Goal: Information Seeking & Learning: Learn about a topic

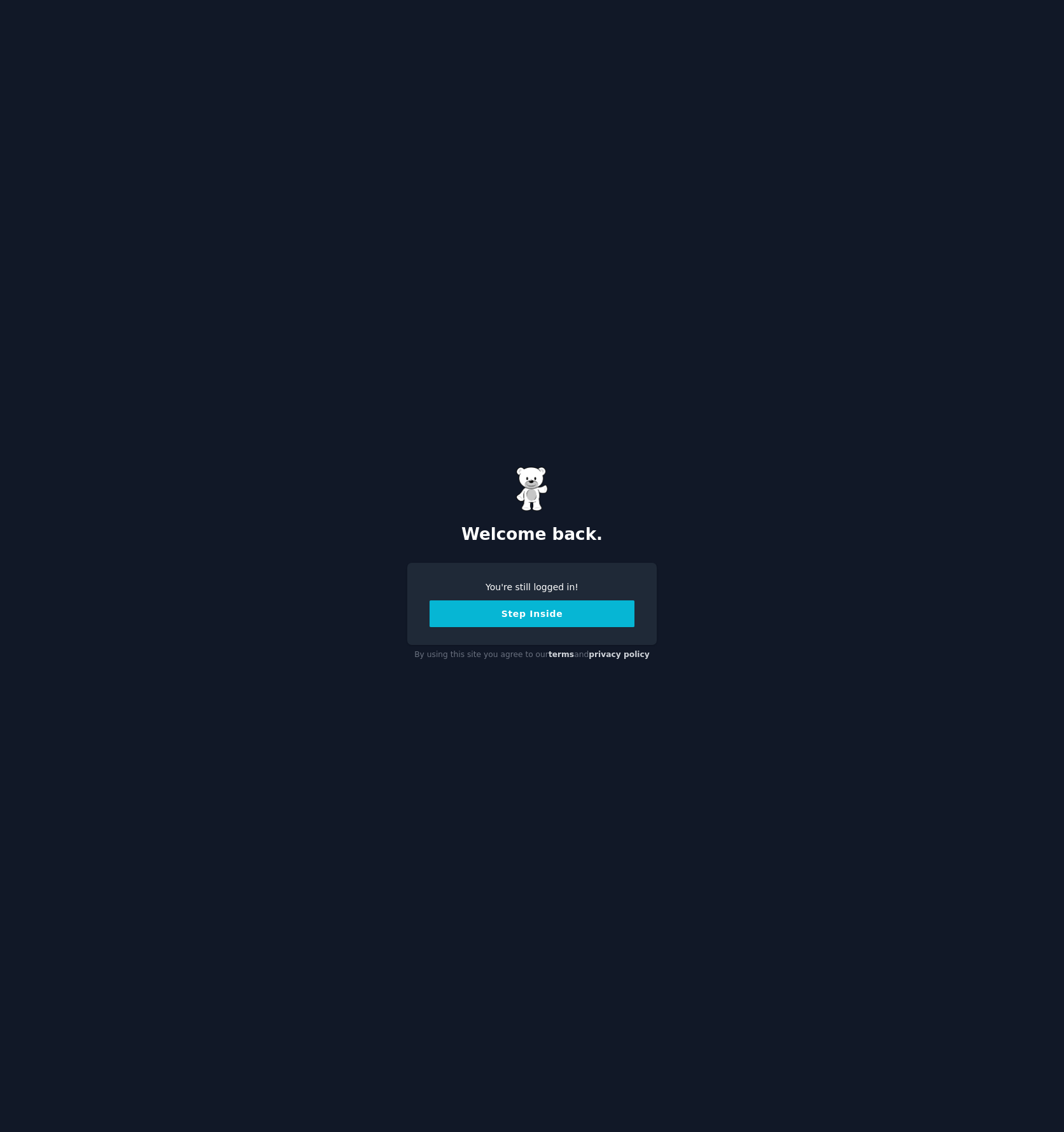
click at [608, 621] on button "Step Inside" at bounding box center [532, 614] width 205 height 27
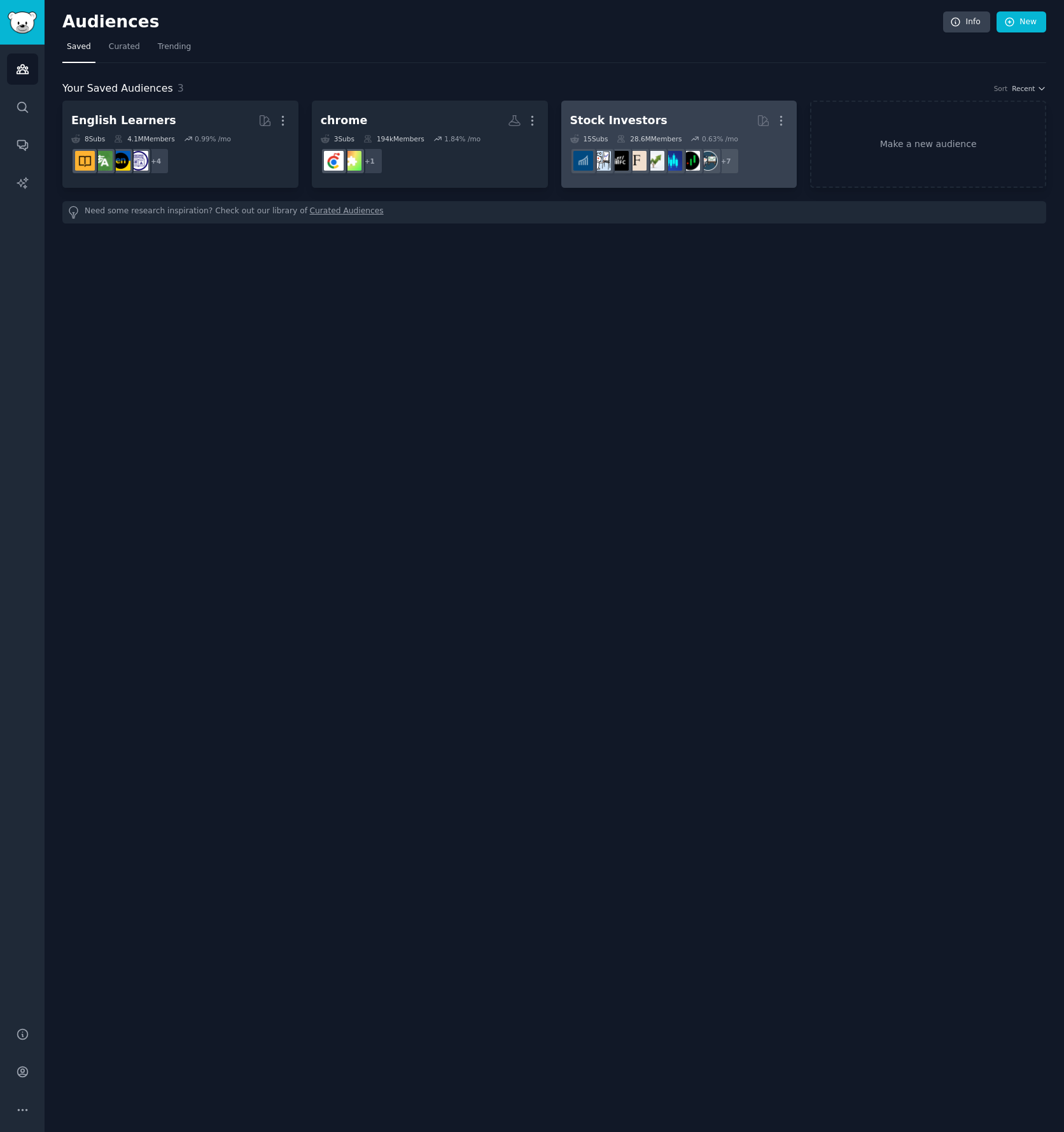
click at [647, 135] on div "28.6M Members" at bounding box center [649, 139] width 65 height 9
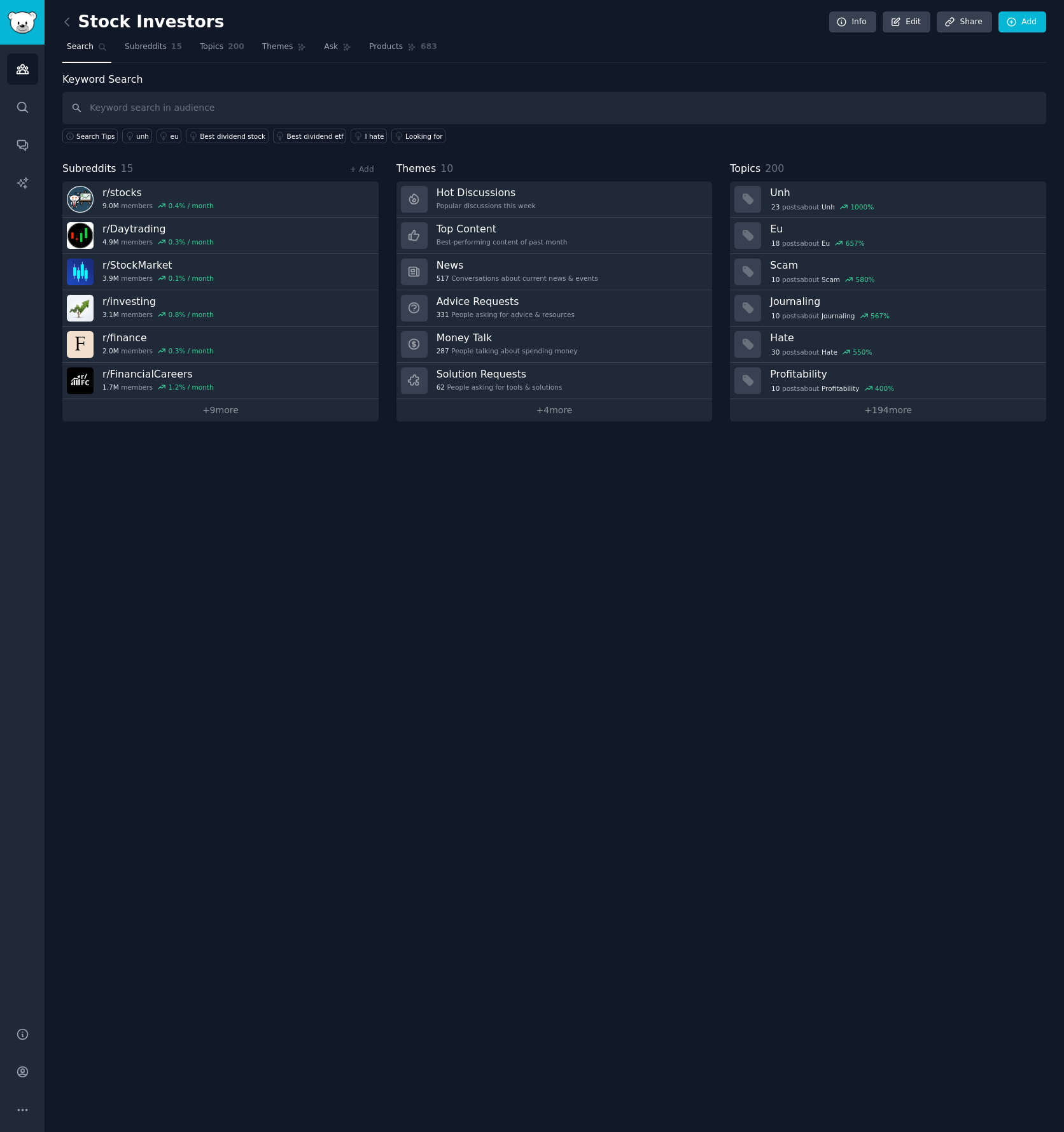
click at [650, 155] on div "Keyword Search Search Tips unh eu Best dividend stock Best dividend etf I hate …" at bounding box center [555, 246] width 984 height 350
click at [838, 266] on h3 "Scam" at bounding box center [903, 265] width 267 height 14
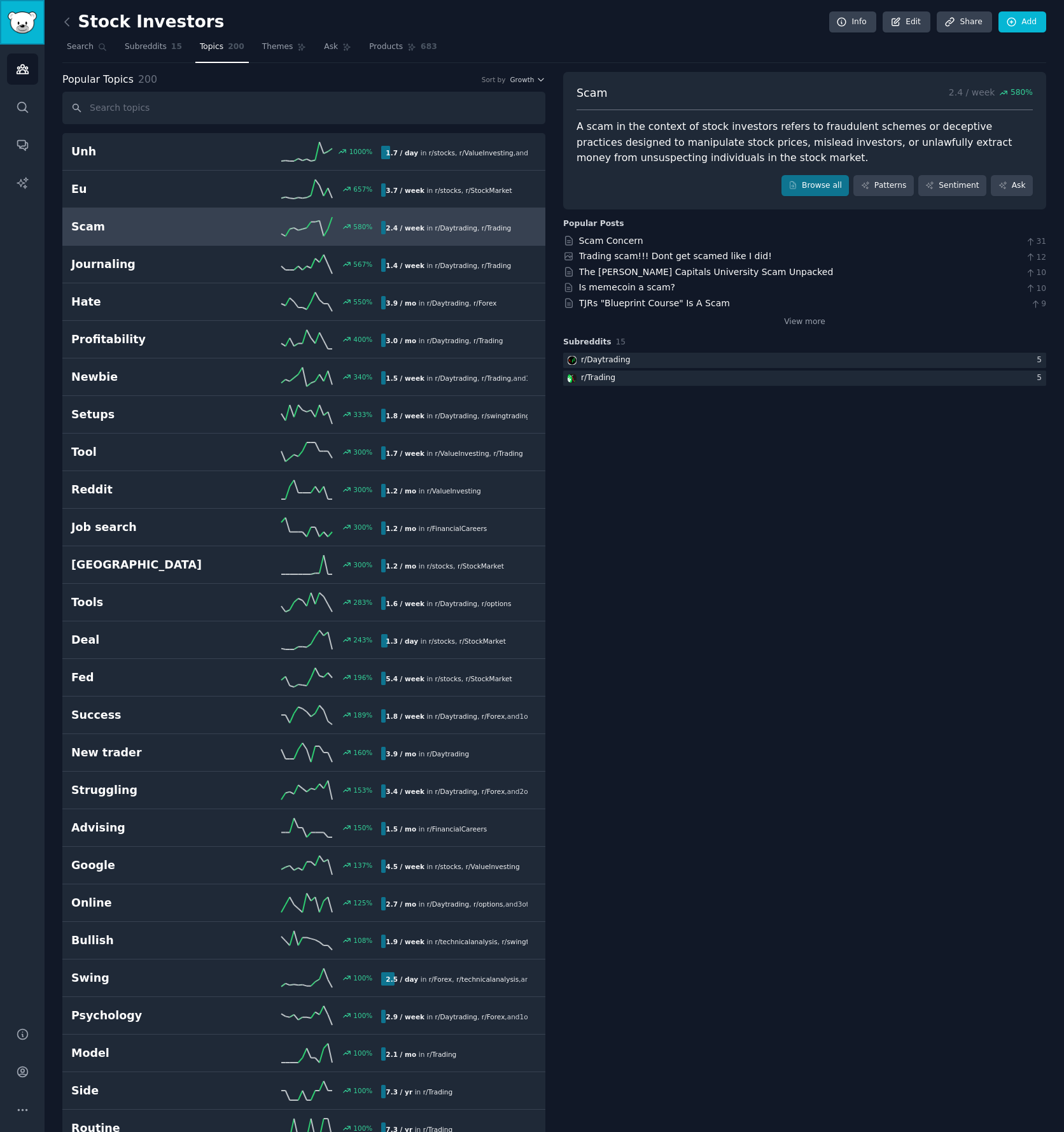
click at [21, 26] on img "Sidebar" at bounding box center [22, 22] width 29 height 22
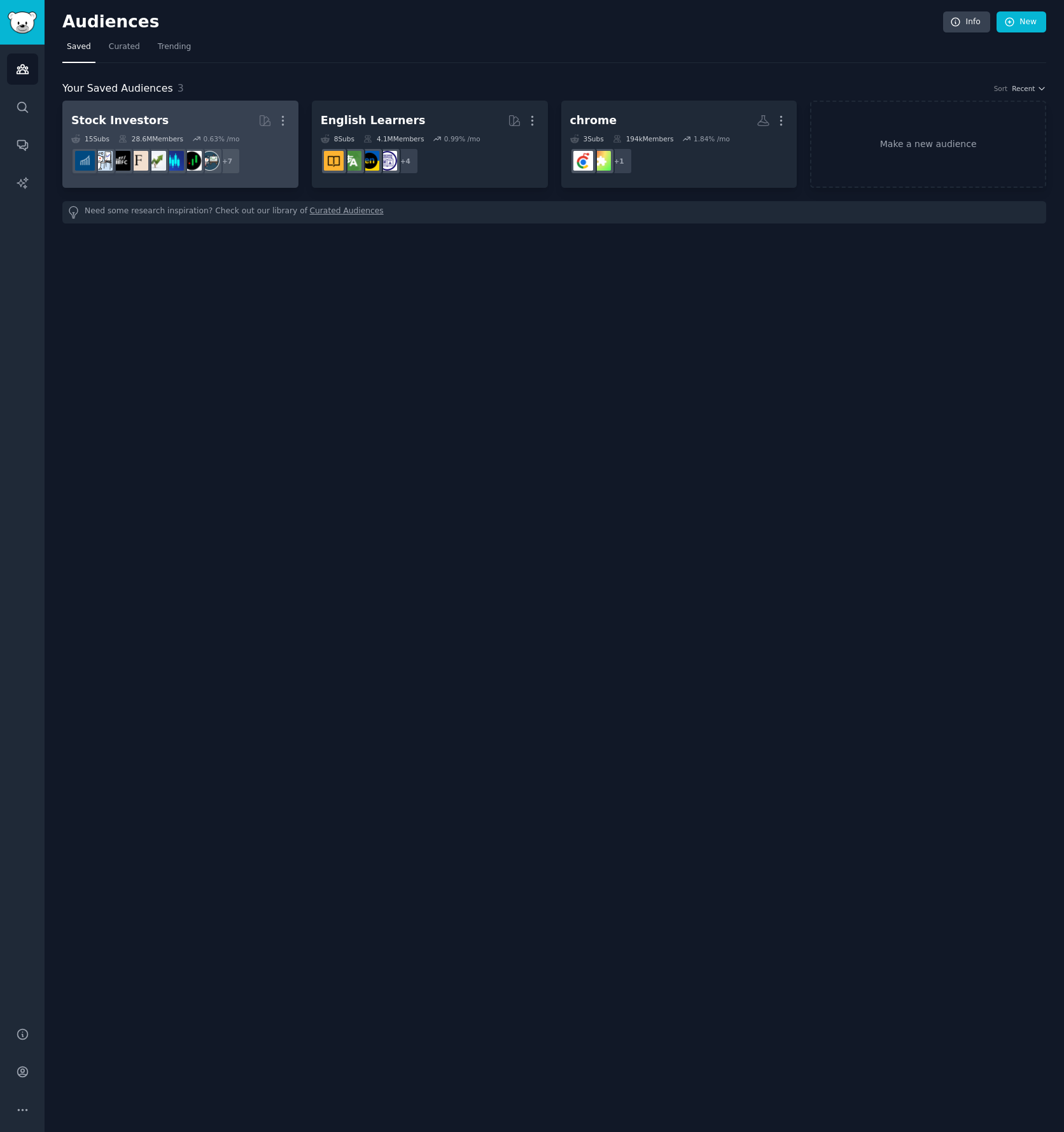
click at [177, 145] on dd "r/StockMarket + 7" at bounding box center [180, 161] width 219 height 36
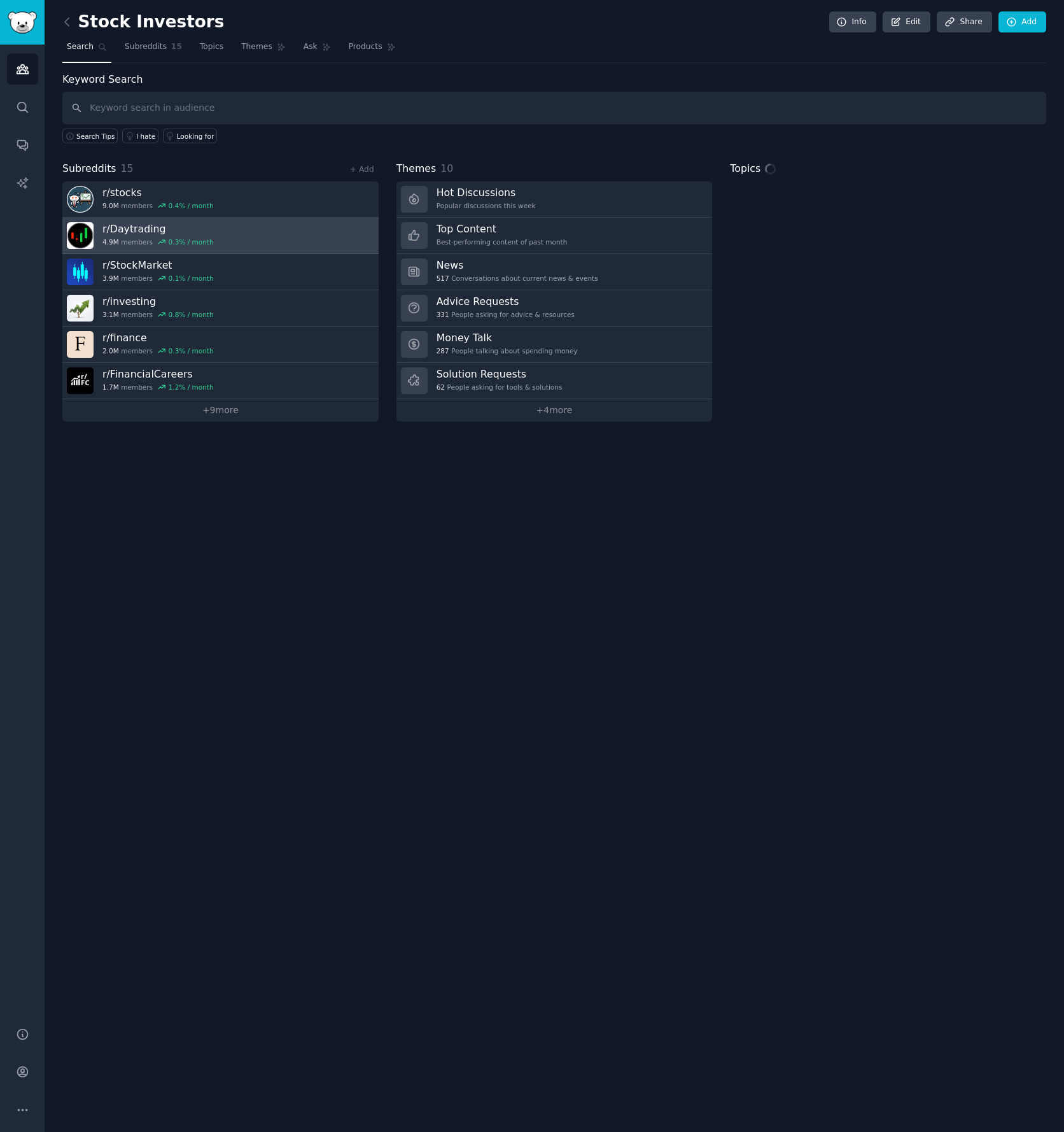
click at [141, 231] on h3 "r/ Daytrading" at bounding box center [158, 229] width 111 height 14
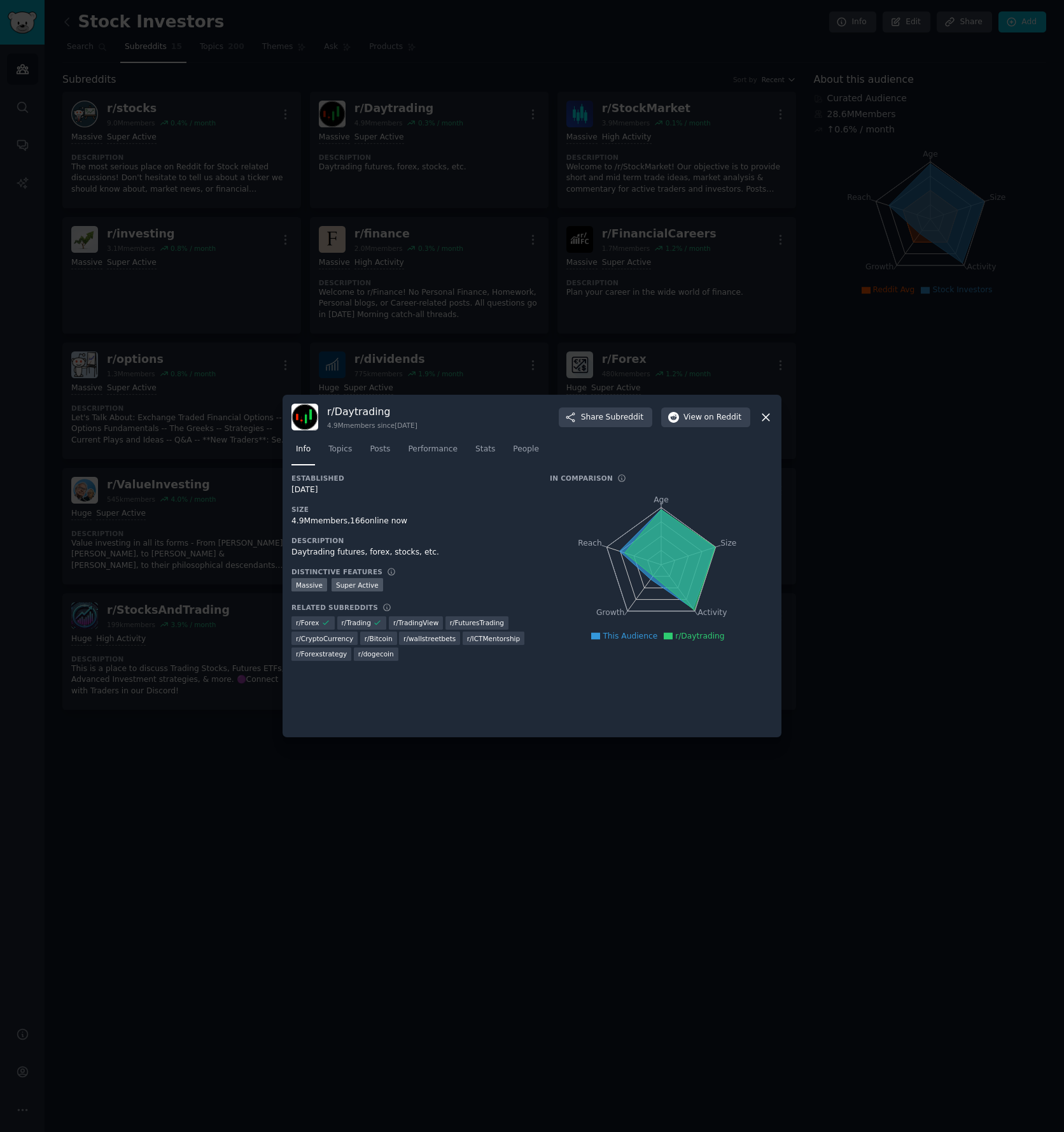
click at [141, 227] on div at bounding box center [532, 566] width 1064 height 1132
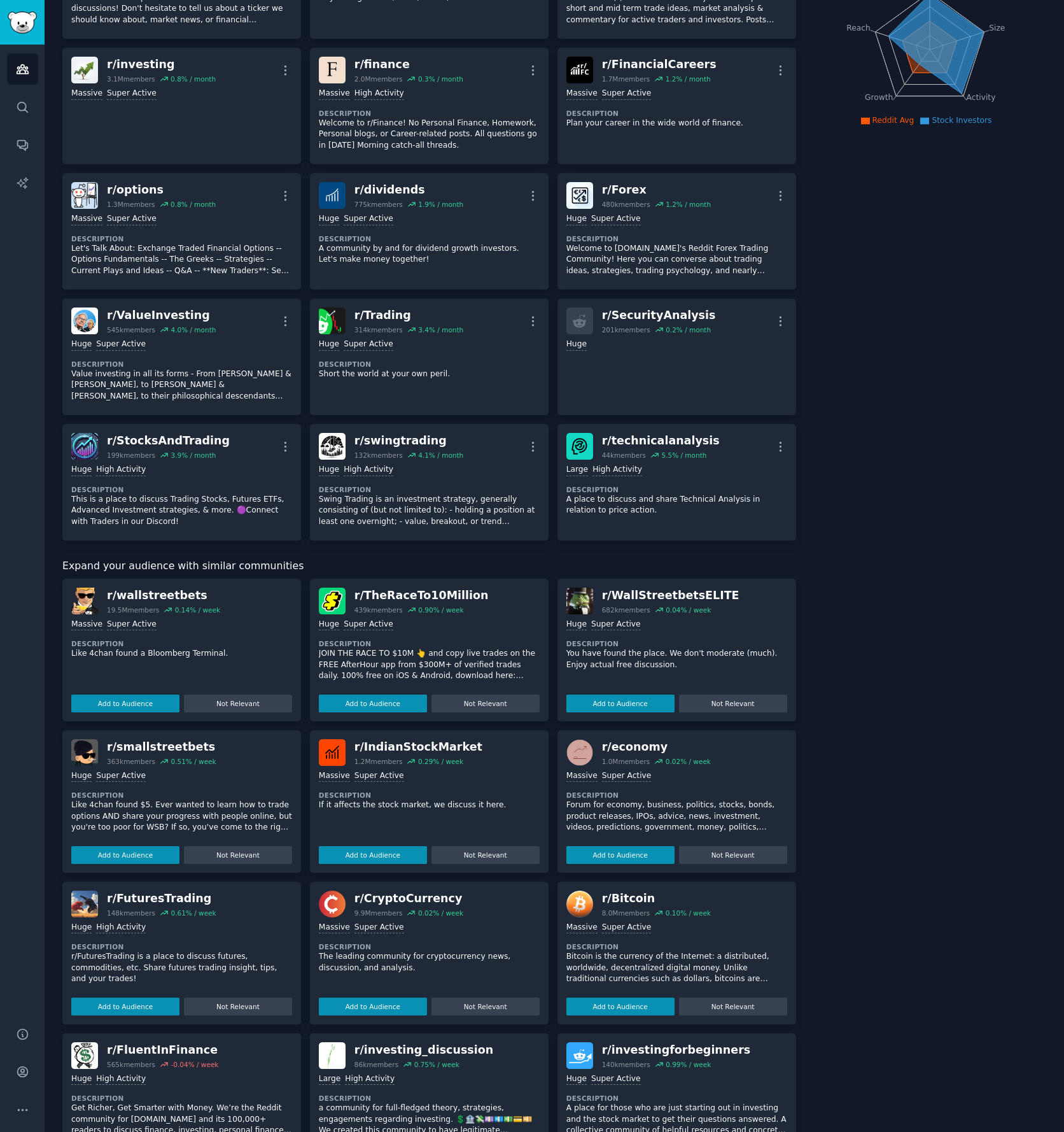
scroll to position [219, 0]
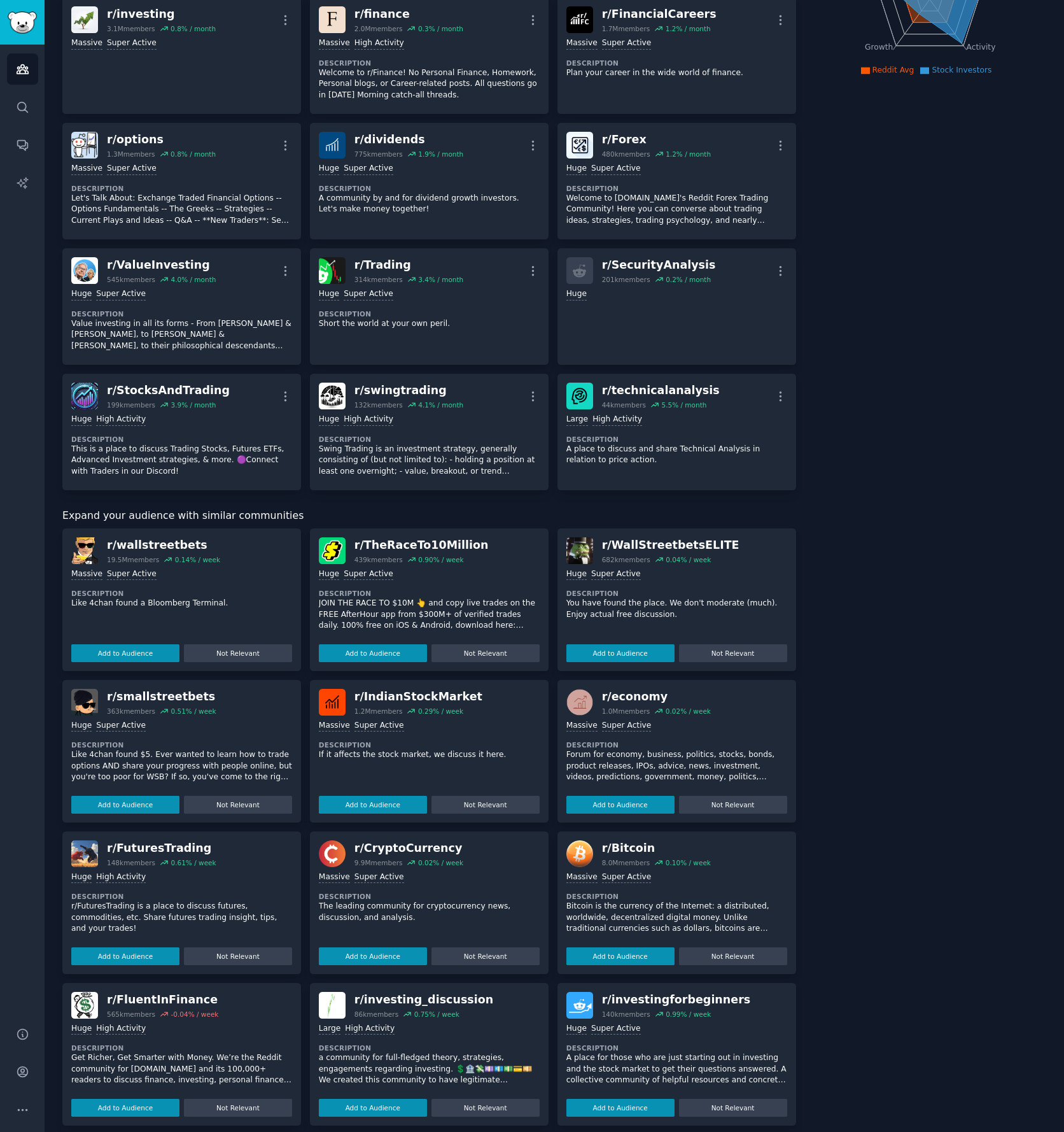
click at [683, 724] on div "Massive Super Active Description Forum for economy, business, politics, stocks,…" at bounding box center [677, 765] width 221 height 98
click at [584, 690] on img at bounding box center [580, 702] width 27 height 27
click at [620, 796] on button "Add to Audience" at bounding box center [620, 804] width 108 height 18
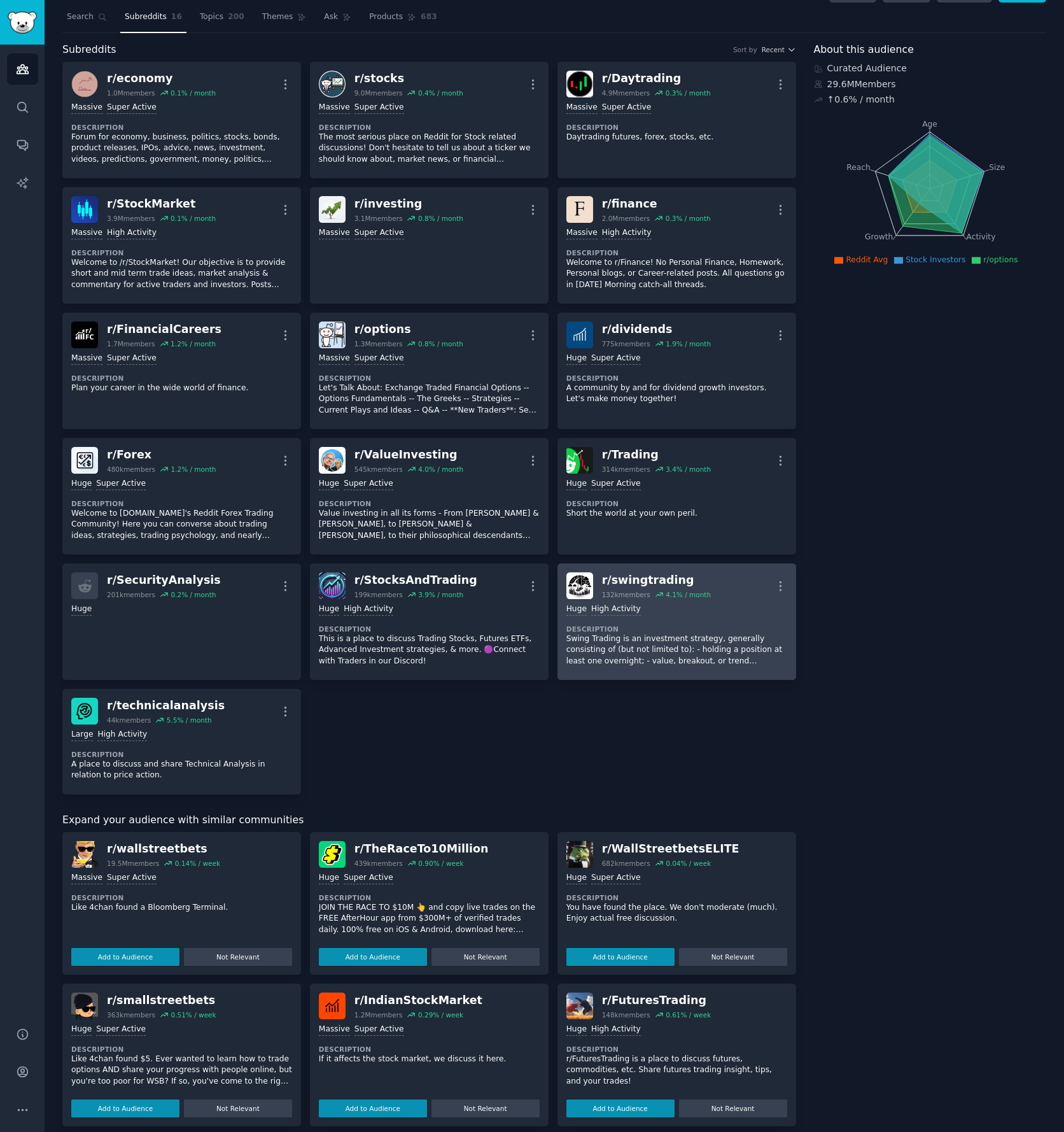
scroll to position [0, 0]
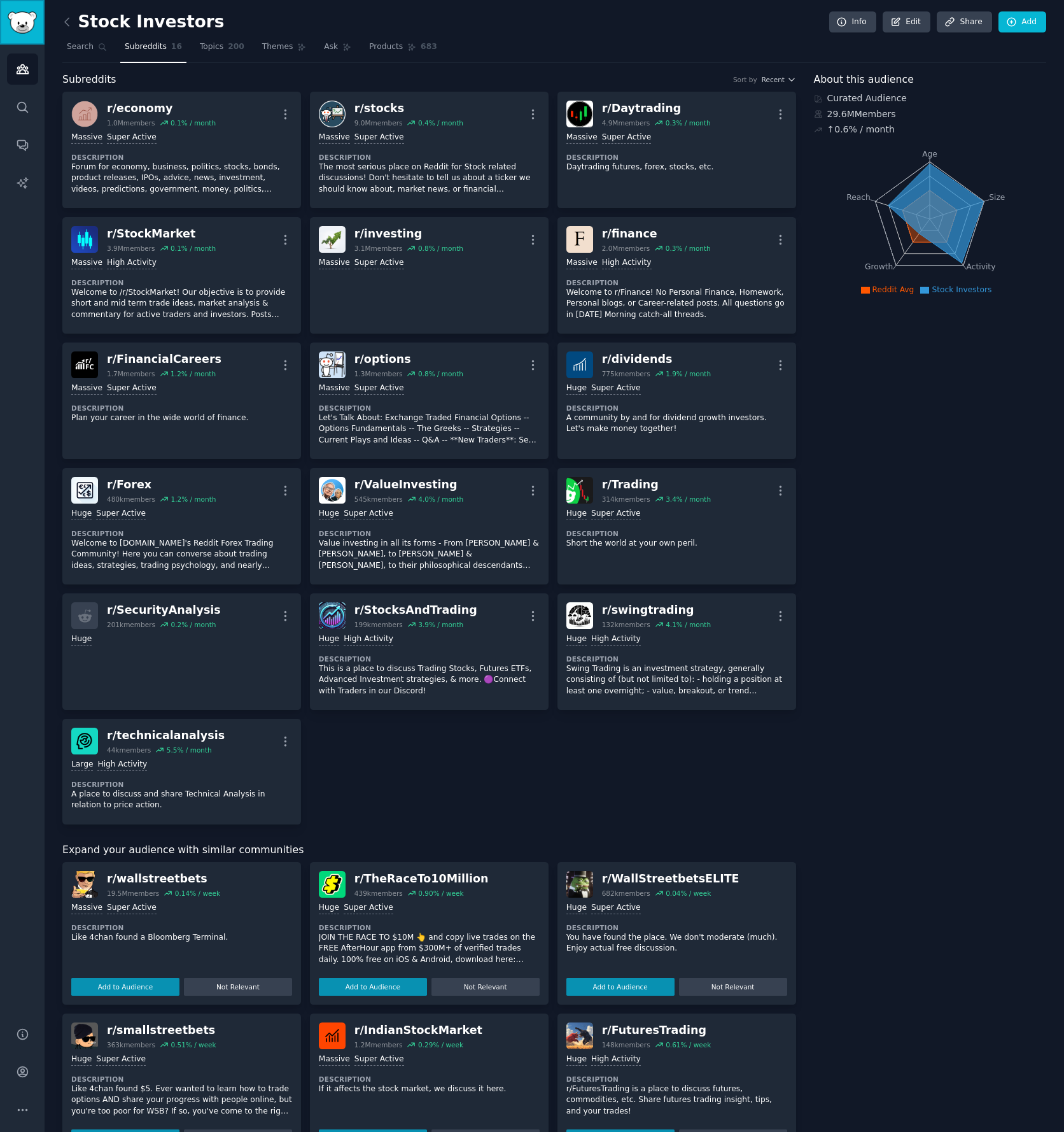
click at [19, 21] on img "Sidebar" at bounding box center [22, 22] width 29 height 22
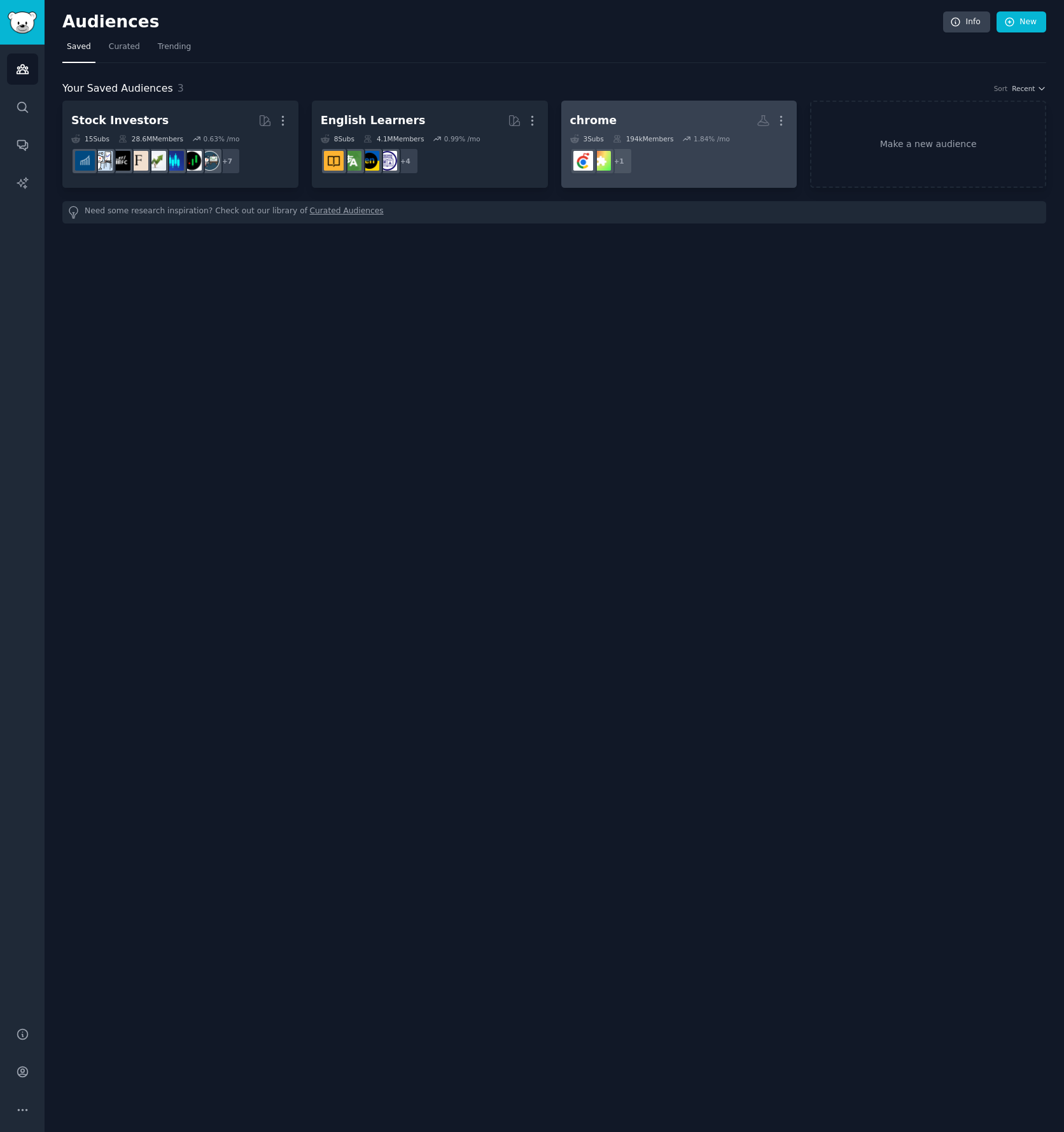
click at [648, 126] on h2 "chrome More" at bounding box center [679, 120] width 219 height 22
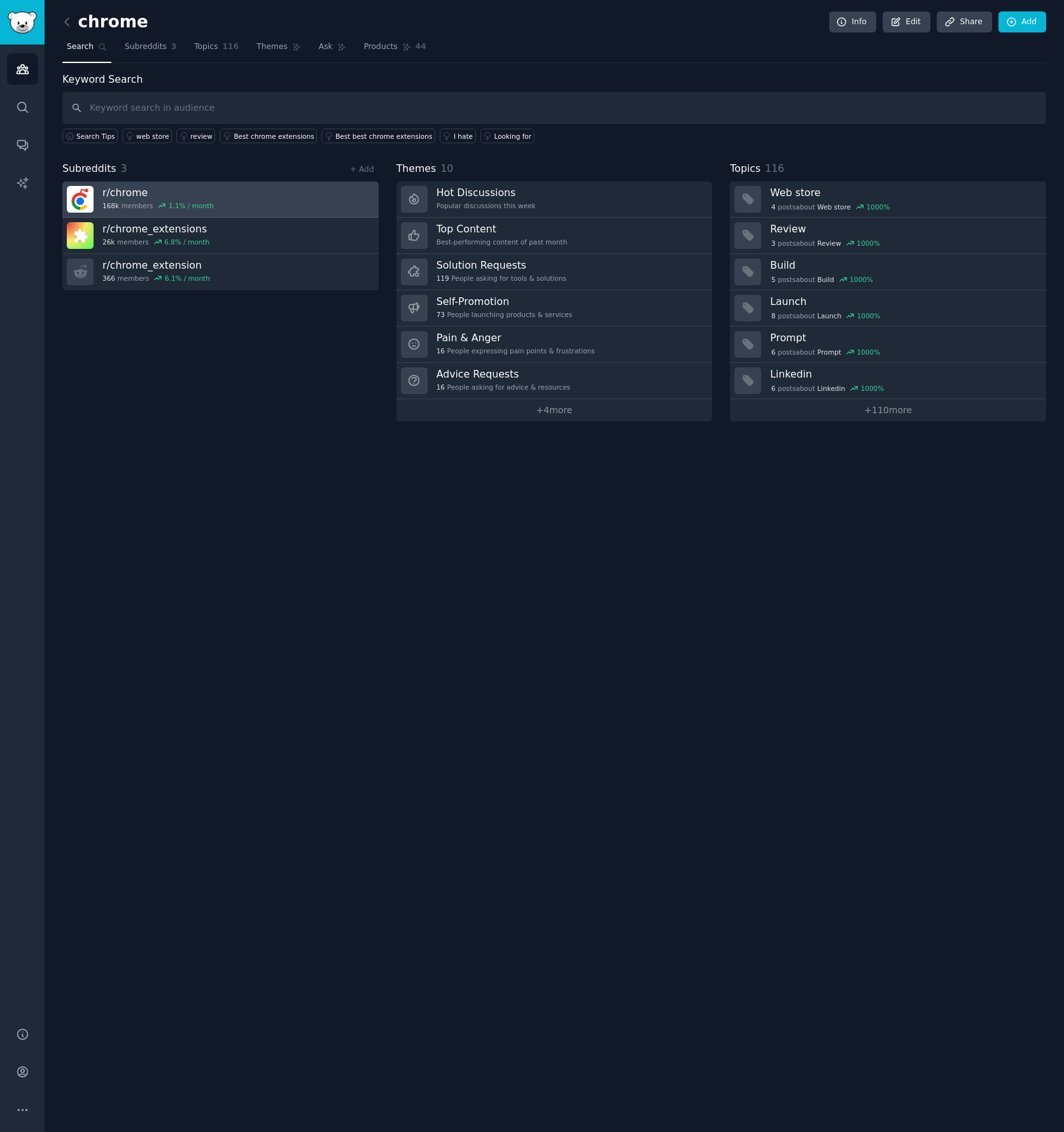
click at [231, 198] on link "r/ chrome 168k members 1.1 % / month" at bounding box center [221, 199] width 316 height 36
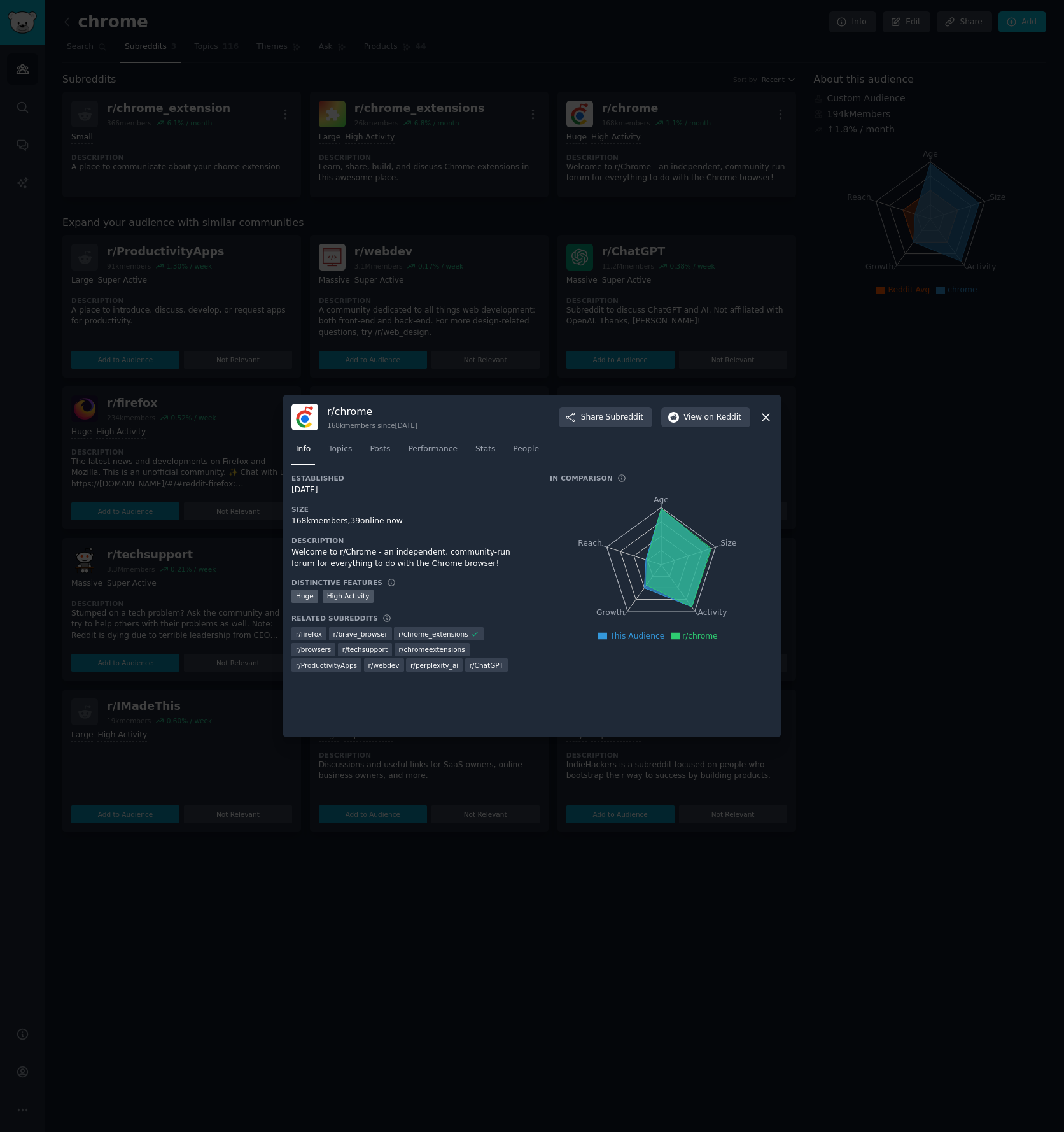
click at [554, 301] on div at bounding box center [532, 566] width 1064 height 1132
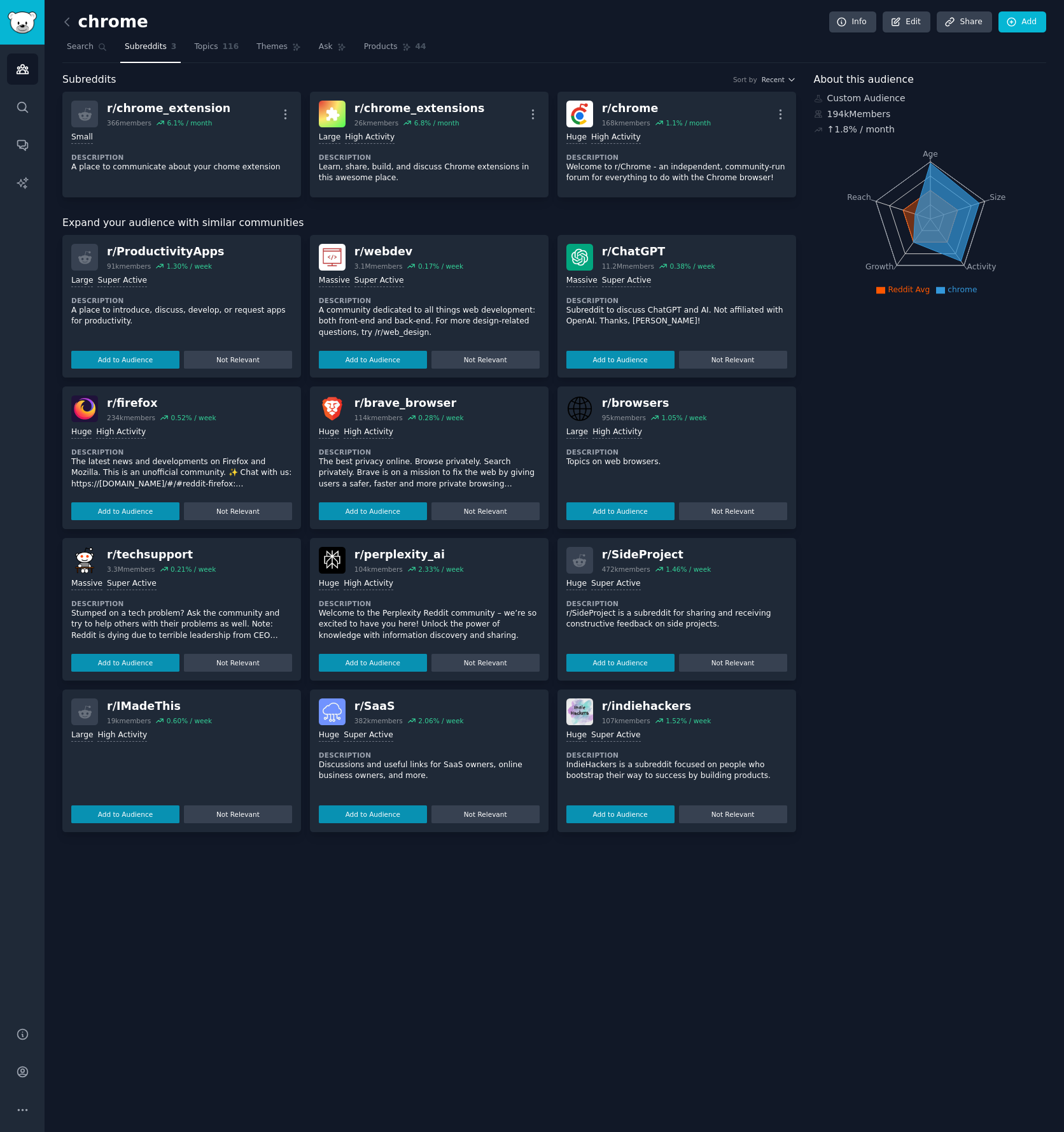
click at [640, 254] on div "r/ ChatGPT" at bounding box center [658, 251] width 113 height 16
